Goal: Transaction & Acquisition: Purchase product/service

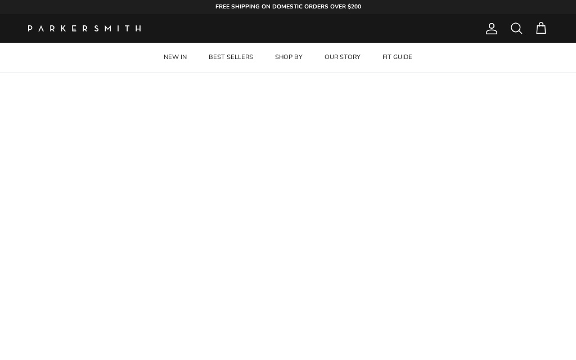
click at [193, 51] on link "NEW IN" at bounding box center [175, 58] width 43 height 30
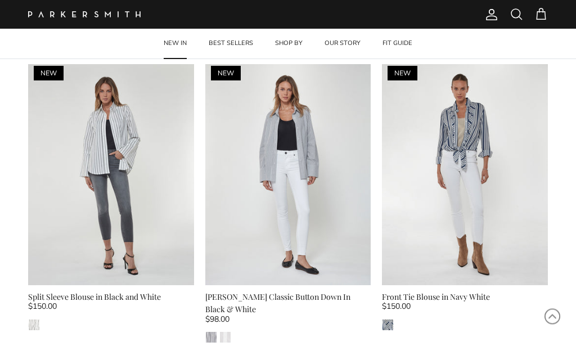
scroll to position [1861, 0]
click at [297, 163] on img at bounding box center [288, 174] width 166 height 221
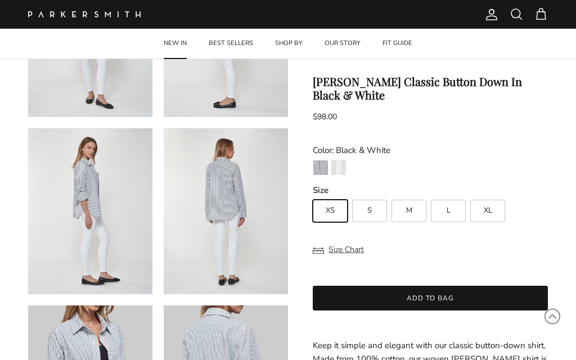
scroll to position [170, 0]
click at [411, 208] on span "M" at bounding box center [409, 211] width 6 height 7
click at [313, 195] on input "M" at bounding box center [312, 195] width 1 height 1
radio input "true"
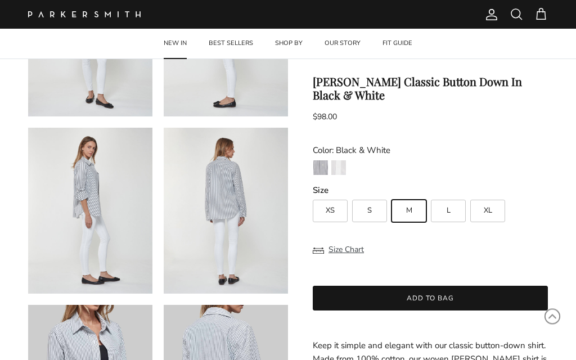
scroll to position [218, 0]
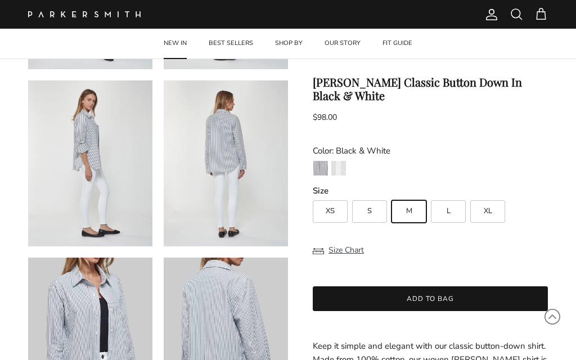
click at [385, 87] on button "Close" at bounding box center [378, 93] width 13 height 13
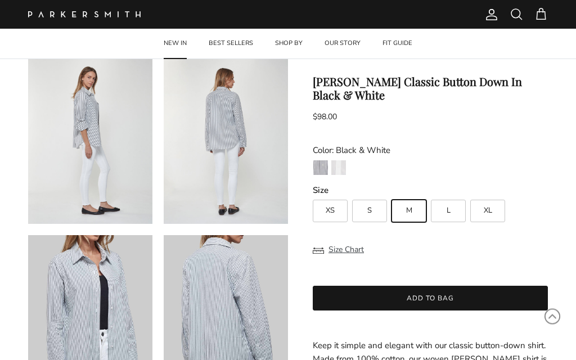
scroll to position [242, 0]
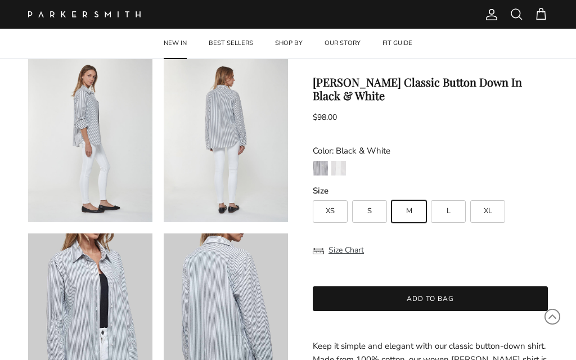
click at [343, 161] on img "White" at bounding box center [339, 168] width 15 height 15
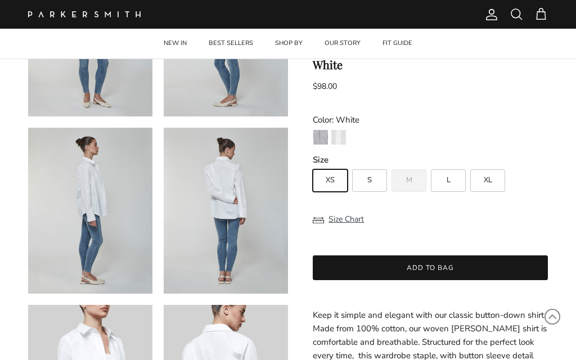
scroll to position [165, 0]
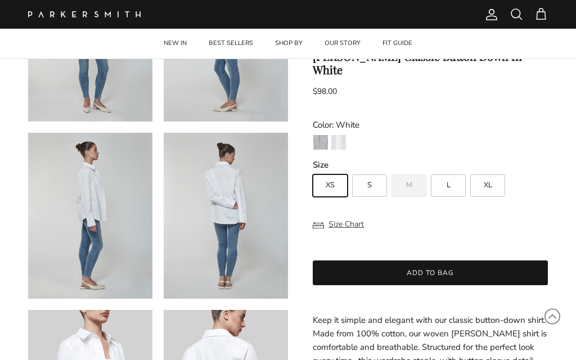
click at [370, 182] on span "S" at bounding box center [370, 185] width 5 height 7
click at [313, 171] on input "S" at bounding box center [312, 170] width 1 height 1
radio input "true"
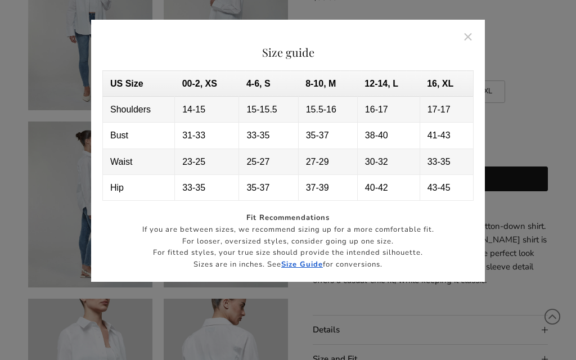
click at [480, 28] on button "Close" at bounding box center [469, 37] width 26 height 26
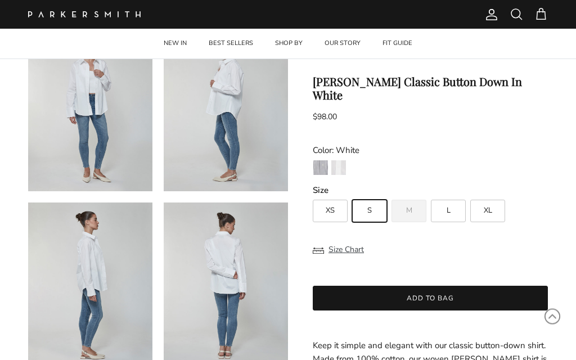
scroll to position [0, 0]
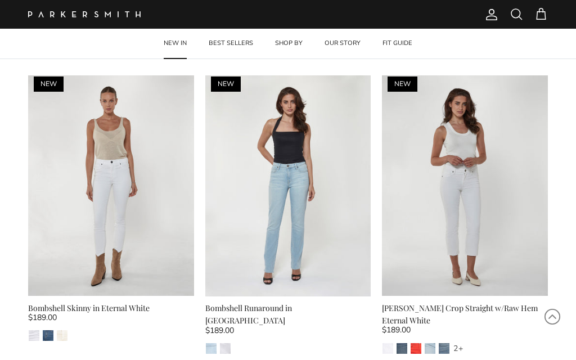
scroll to position [3646, 0]
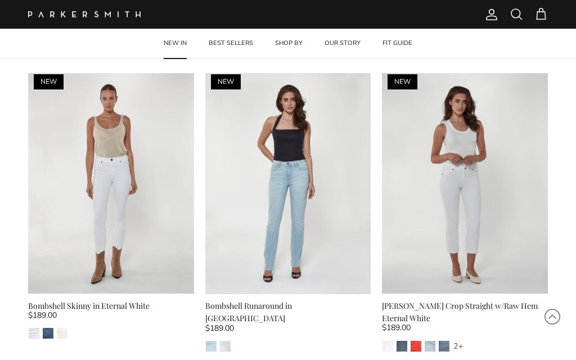
click at [144, 171] on img at bounding box center [111, 183] width 166 height 221
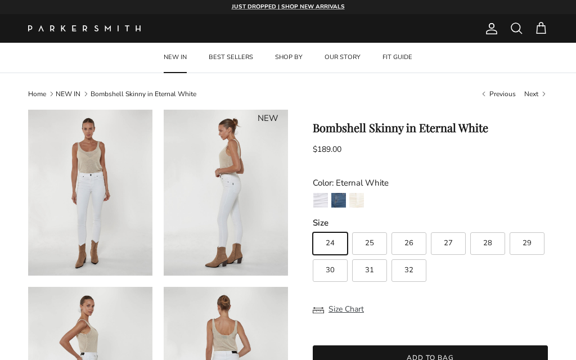
click at [539, 228] on div "24 25 26 27 28 29 30 31 32" at bounding box center [433, 255] width 241 height 54
click at [538, 244] on label "29" at bounding box center [527, 243] width 35 height 23
click at [313, 228] on input "29" at bounding box center [312, 227] width 1 height 1
radio input "true"
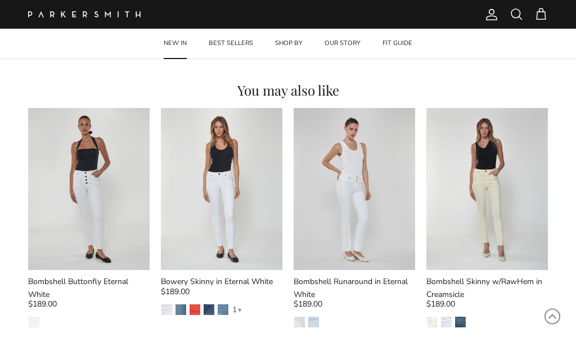
scroll to position [795, 0]
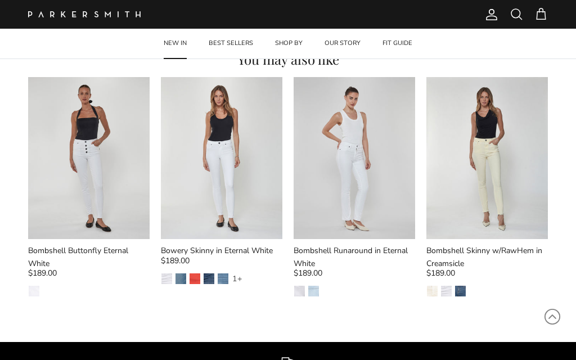
click at [375, 151] on img at bounding box center [355, 158] width 122 height 162
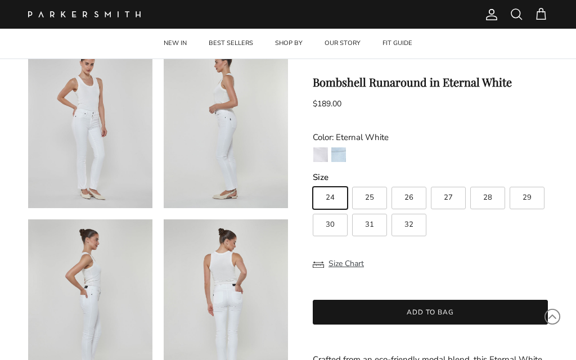
click at [529, 197] on span "29" at bounding box center [527, 197] width 9 height 7
click at [313, 182] on input "29" at bounding box center [312, 182] width 1 height 1
radio input "true"
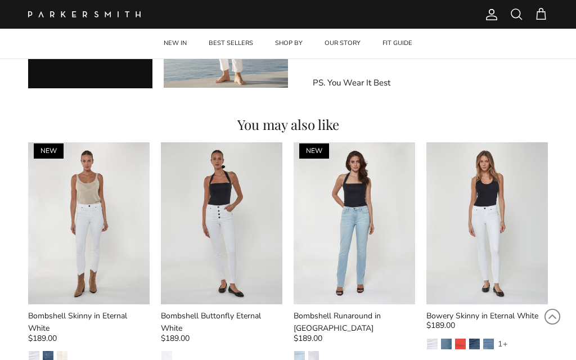
scroll to position [771, 0]
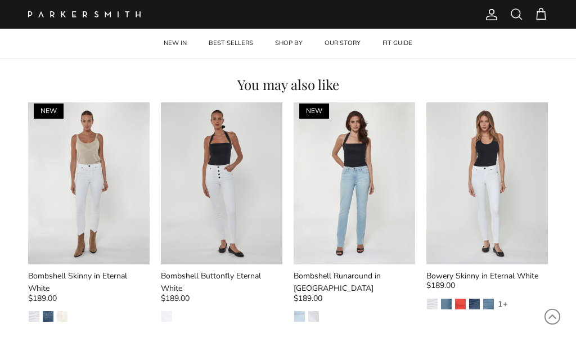
click at [557, 296] on div "You may also like NEW Quick buy Bombshell Skinny in Eternal White $189.00 Etern…" at bounding box center [288, 209] width 576 height 262
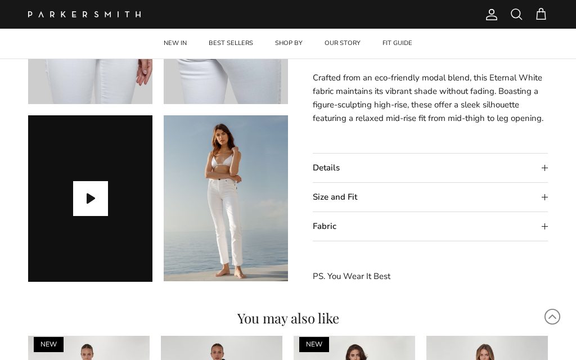
scroll to position [534, 0]
